Goal: Communication & Community: Answer question/provide support

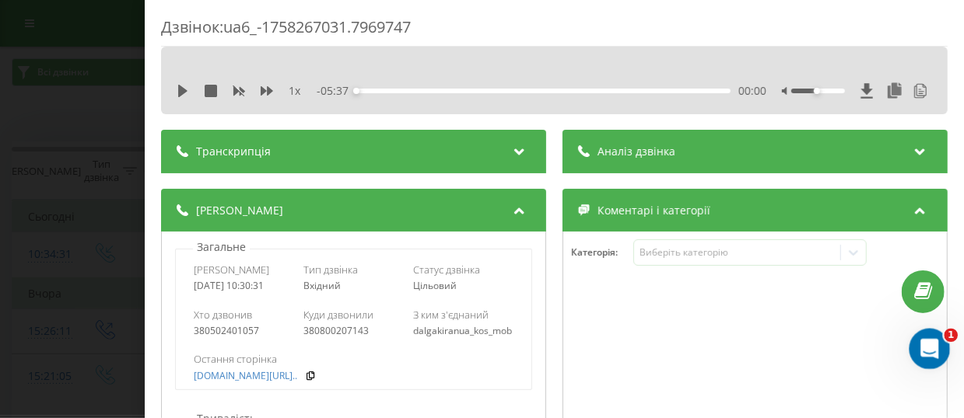
click at [933, 352] on icon "Open Intercom Messenger" at bounding box center [928, 347] width 26 height 26
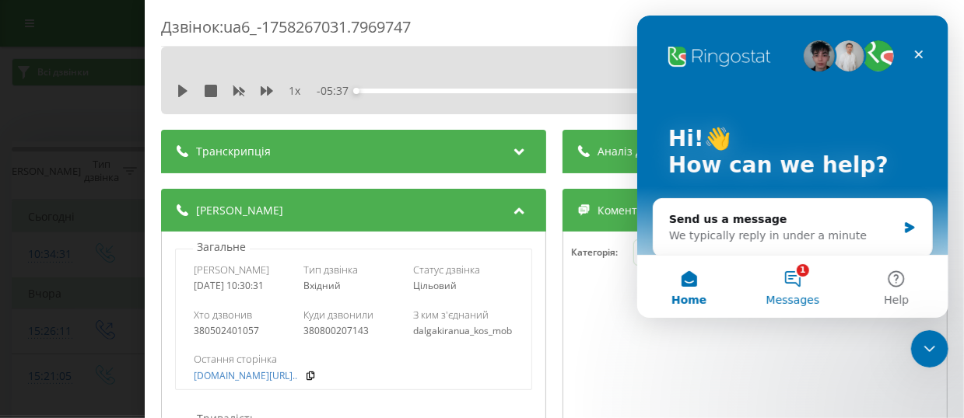
click at [803, 278] on button "1 Messages" at bounding box center [791, 287] width 103 height 62
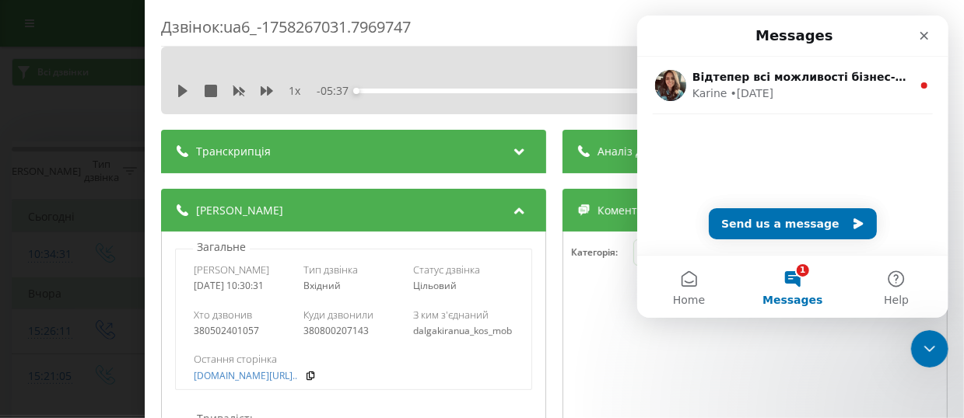
click at [796, 286] on button "1 Messages" at bounding box center [791, 287] width 103 height 62
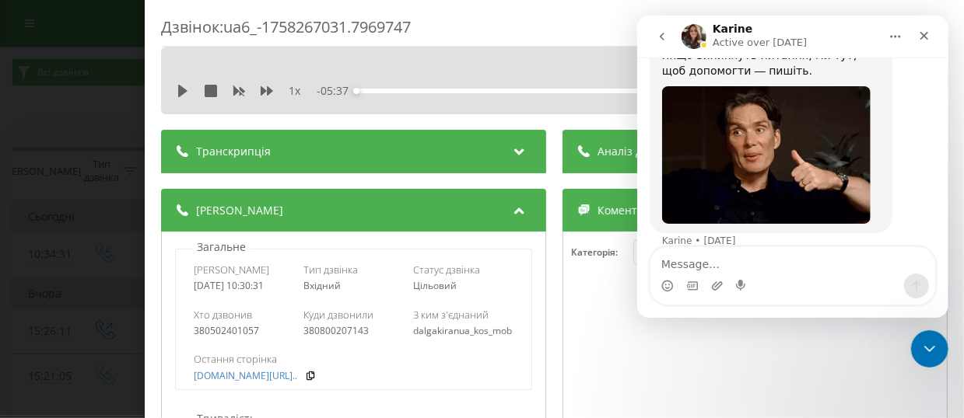
scroll to position [208, 0]
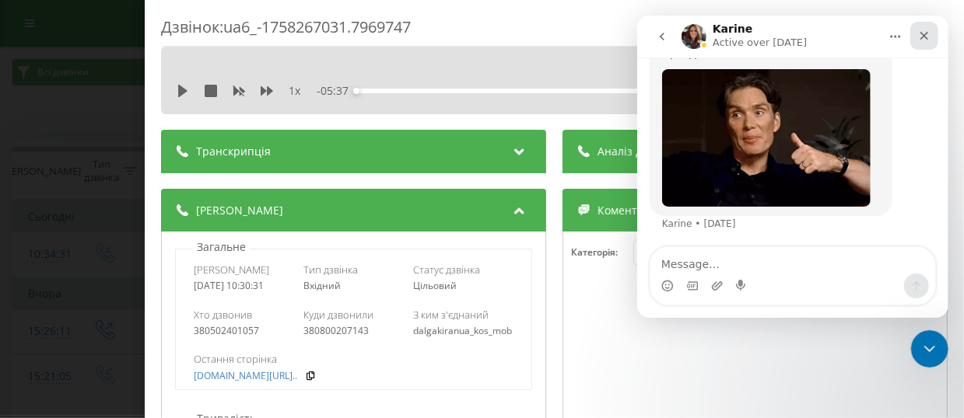
click at [927, 31] on icon "Close" at bounding box center [923, 36] width 12 height 12
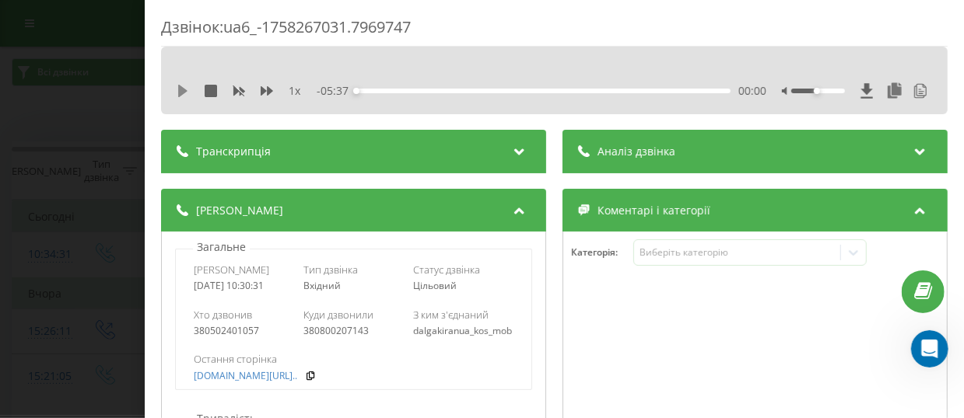
click at [187, 85] on icon at bounding box center [183, 91] width 12 height 12
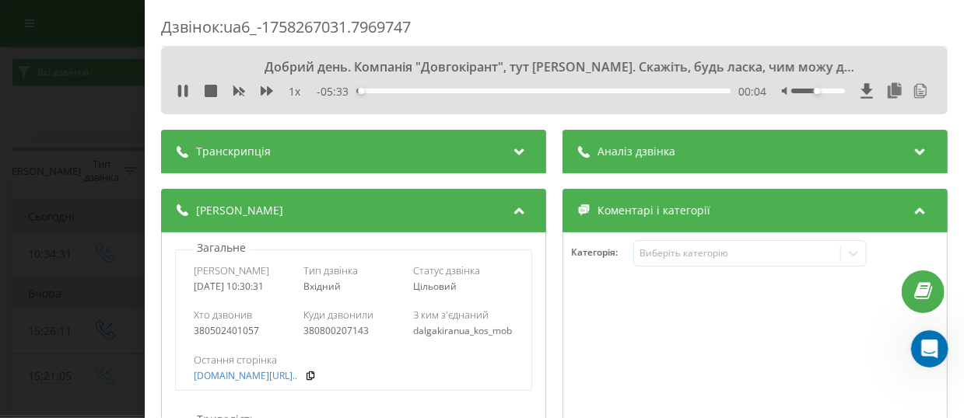
click at [524, 91] on div "00:04" at bounding box center [543, 91] width 374 height 5
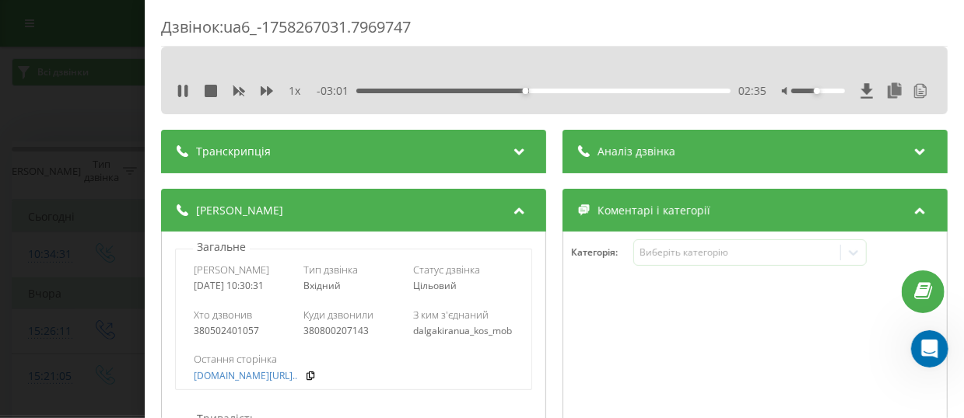
click at [610, 89] on div "02:35" at bounding box center [543, 91] width 374 height 5
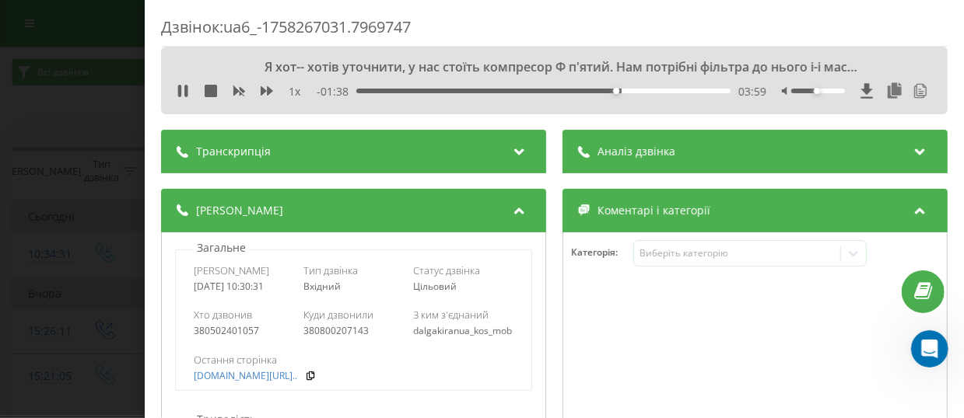
click at [671, 91] on div "03:59" at bounding box center [543, 91] width 374 height 5
